Goal: Find contact information: Find contact information

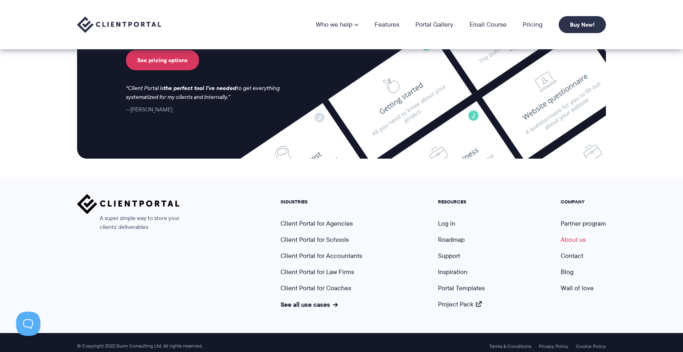
click at [576, 235] on link "About us" at bounding box center [572, 239] width 25 height 9
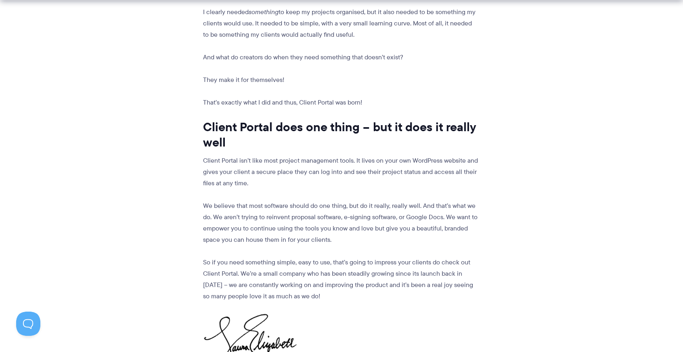
scroll to position [1029, 0]
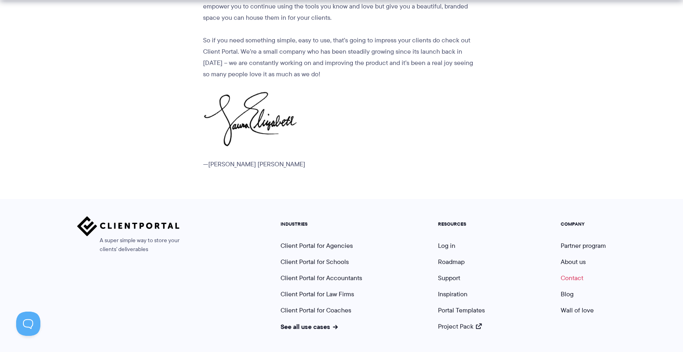
click at [580, 273] on link "Contact" at bounding box center [571, 277] width 23 height 9
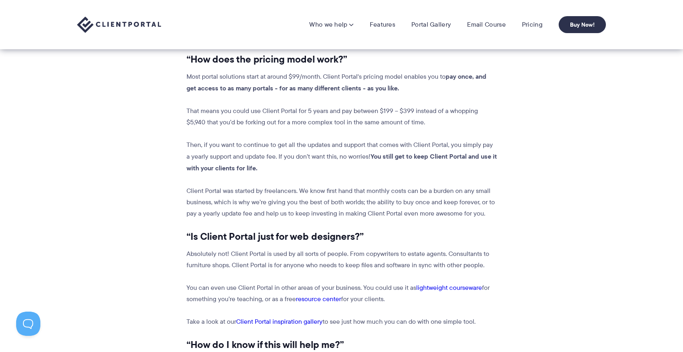
scroll to position [2, 0]
